Goal: Transaction & Acquisition: Download file/media

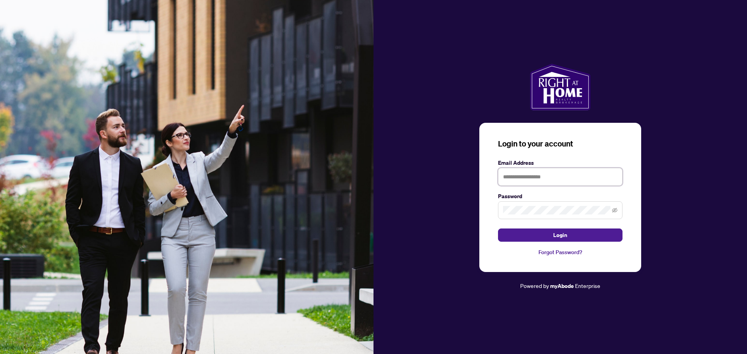
click at [540, 178] on input "text" at bounding box center [560, 177] width 124 height 18
type input "**********"
click at [566, 238] on span "Login" at bounding box center [560, 235] width 14 height 12
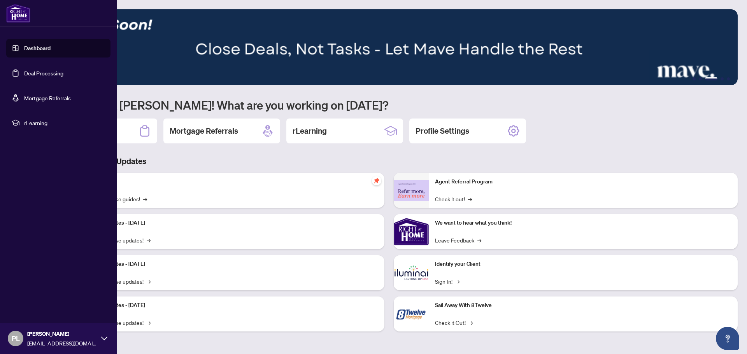
click at [35, 73] on link "Deal Processing" at bounding box center [43, 73] width 39 height 7
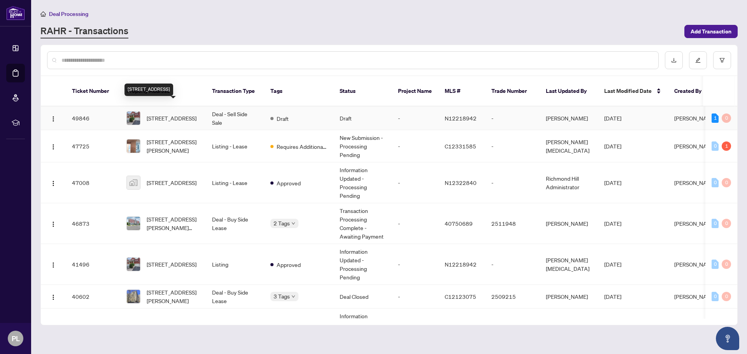
click at [173, 114] on span "[STREET_ADDRESS]" at bounding box center [172, 118] width 50 height 9
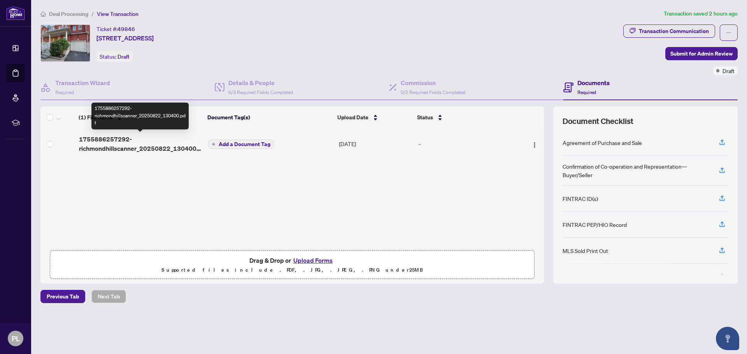
click at [160, 148] on span "1755886257292-richmondhillscanner_20250822_130400.pdf" at bounding box center [140, 144] width 123 height 19
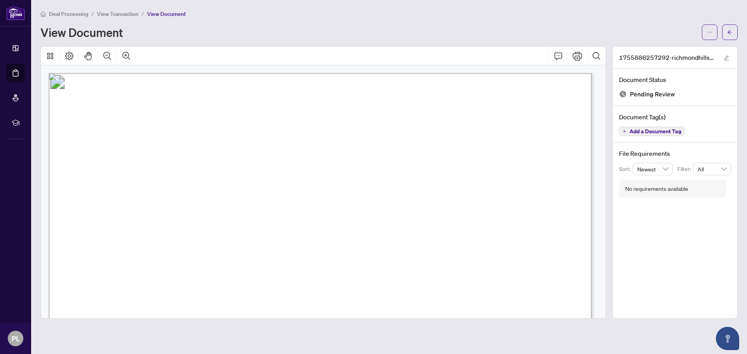
click at [285, 25] on div "View Document" at bounding box center [388, 33] width 697 height 16
click at [709, 34] on icon "ellipsis" at bounding box center [709, 32] width 5 height 5
click at [679, 49] on span "Download" at bounding box center [681, 49] width 59 height 9
